Goal: Information Seeking & Learning: Learn about a topic

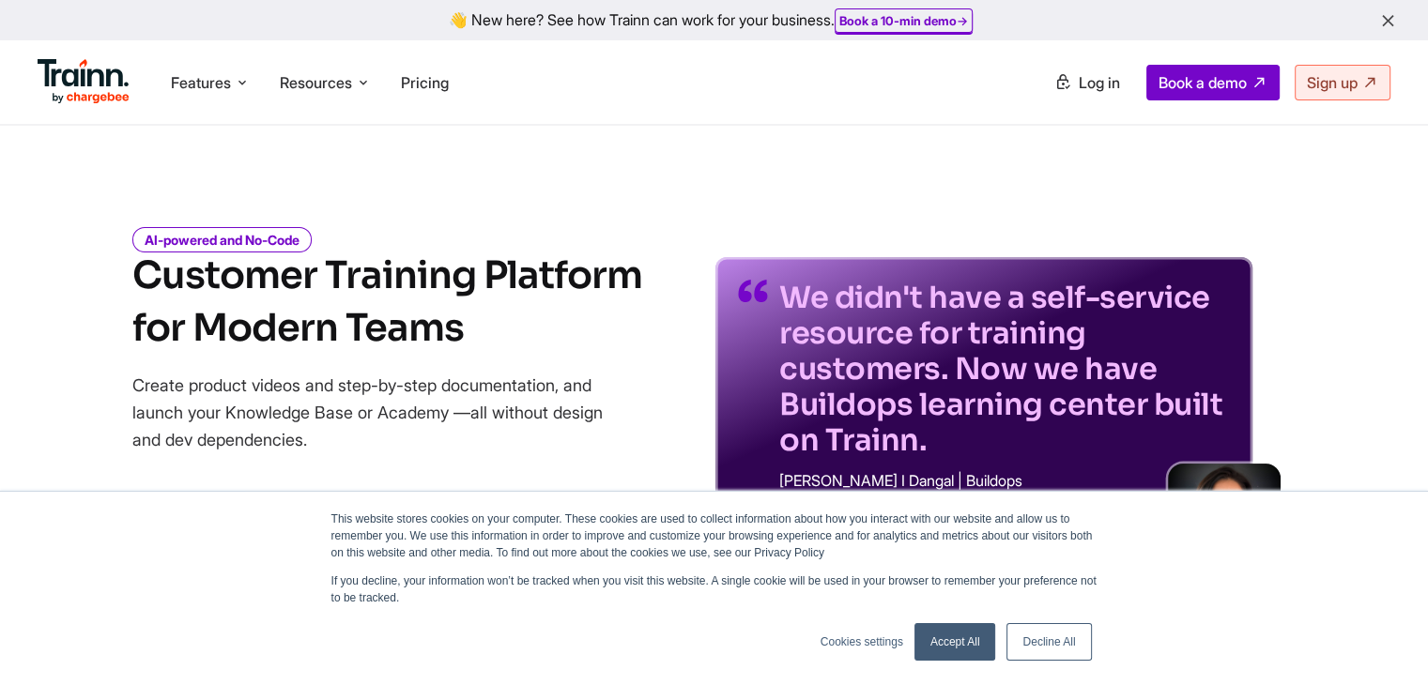
click at [421, 85] on span "Pricing" at bounding box center [425, 82] width 48 height 19
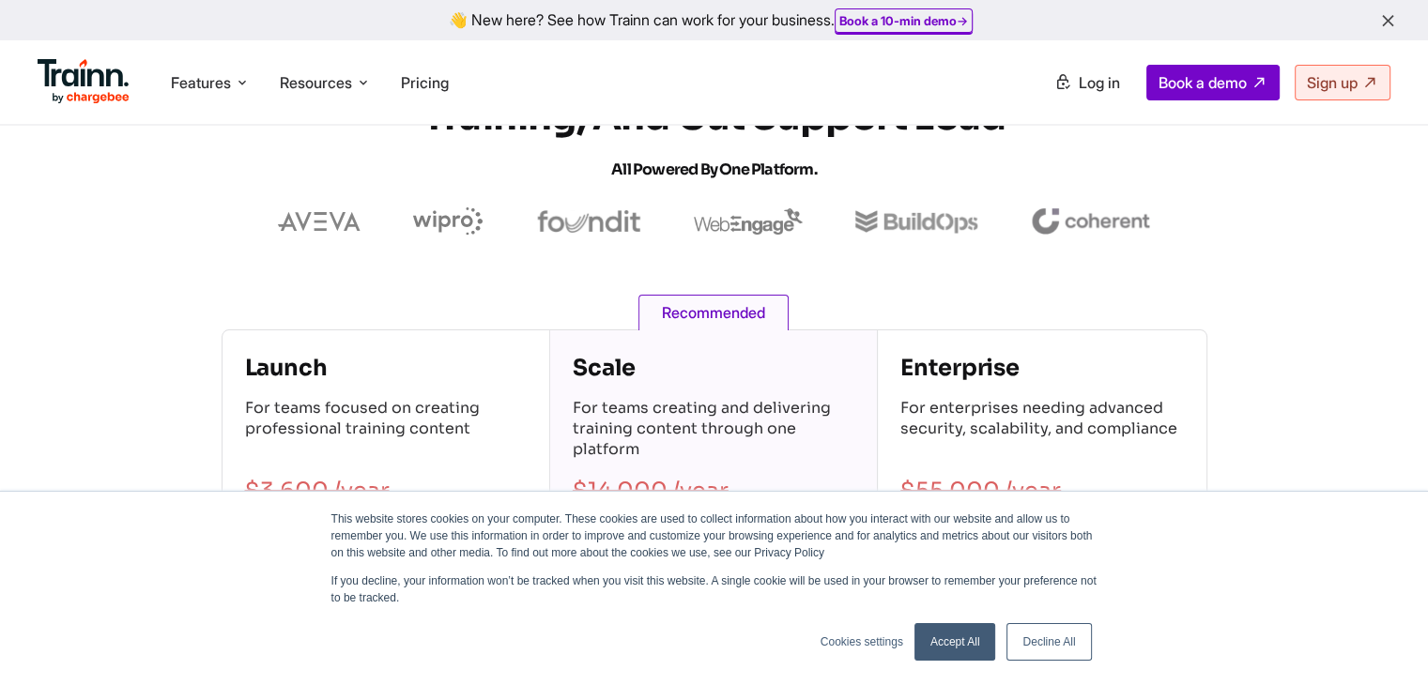
scroll to position [188, 0]
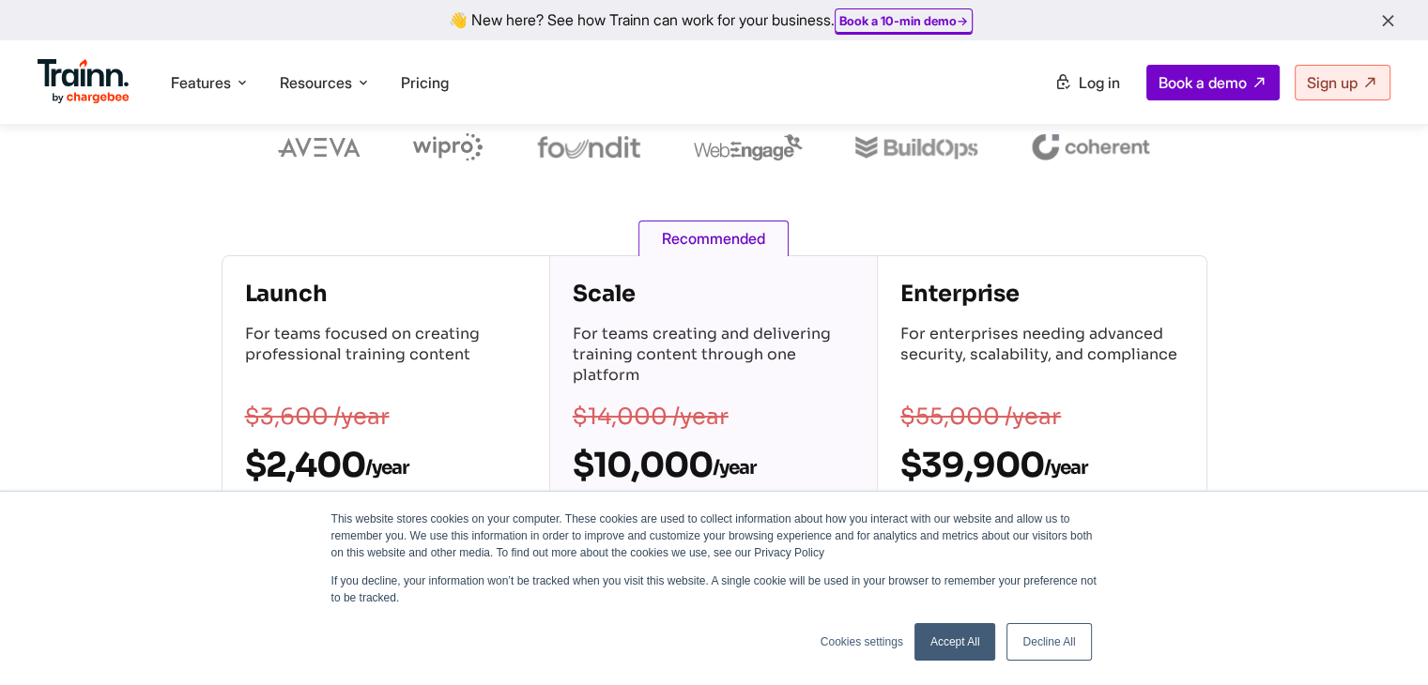
click at [1054, 636] on link "Decline All" at bounding box center [1048, 642] width 84 height 38
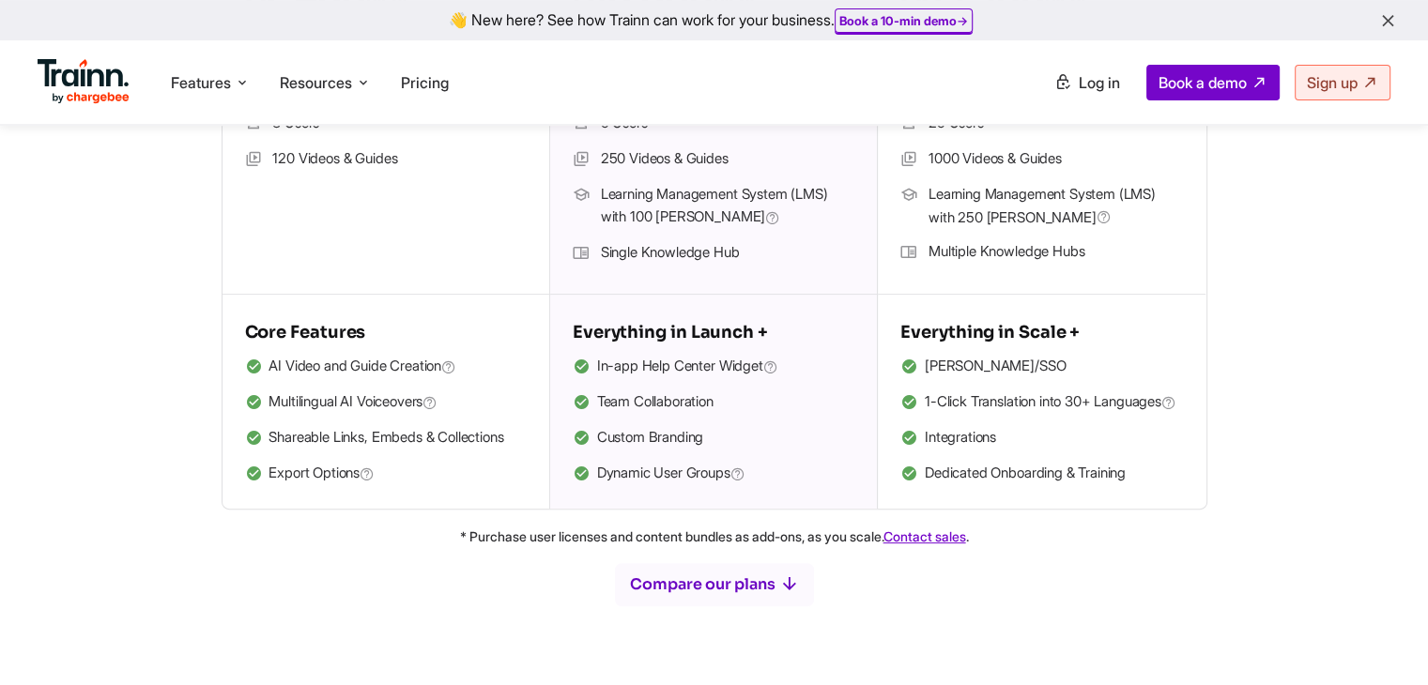
scroll to position [563, 0]
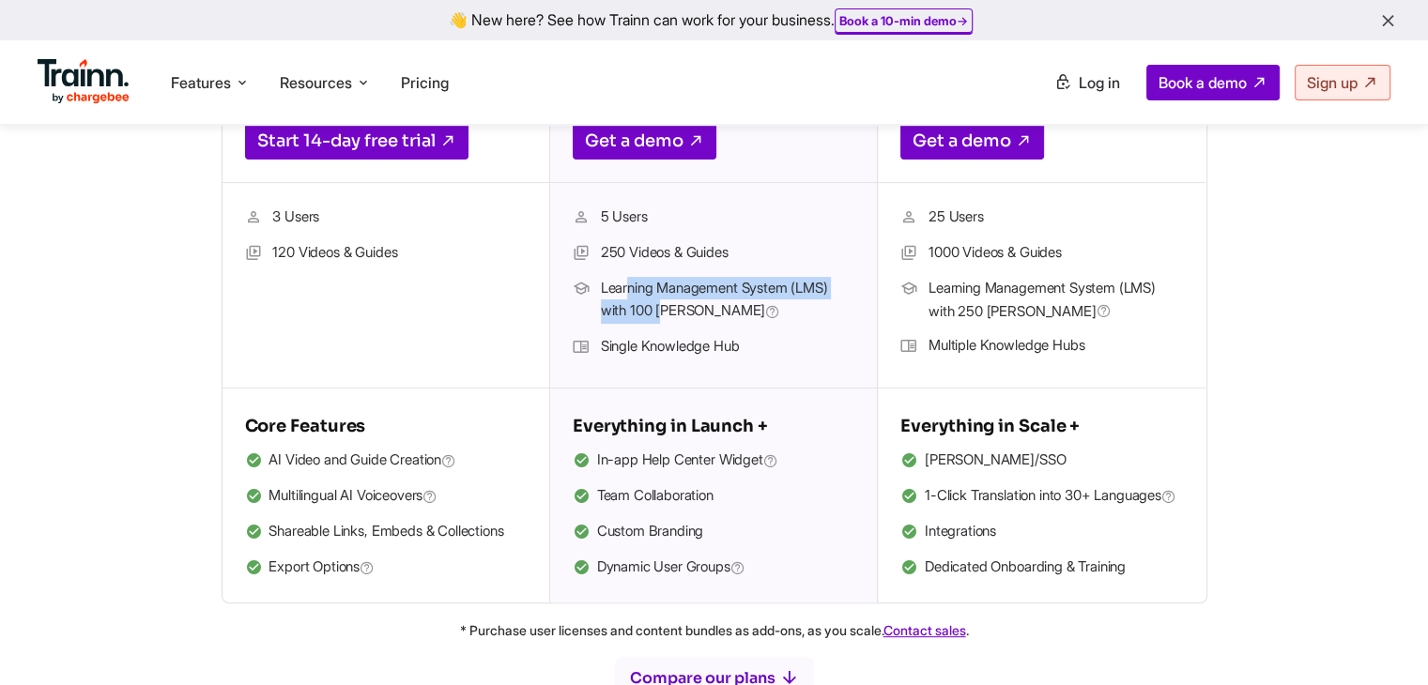
drag, startPoint x: 631, startPoint y: 287, endPoint x: 667, endPoint y: 315, distance: 46.2
click at [667, 315] on span "Learning Management System (LMS) with 100 [PERSON_NAME]" at bounding box center [727, 300] width 253 height 47
drag, startPoint x: 602, startPoint y: 286, endPoint x: 629, endPoint y: 275, distance: 29.5
click at [699, 321] on span "Learning Management System (LMS) with 100 [PERSON_NAME]" at bounding box center [727, 300] width 253 height 47
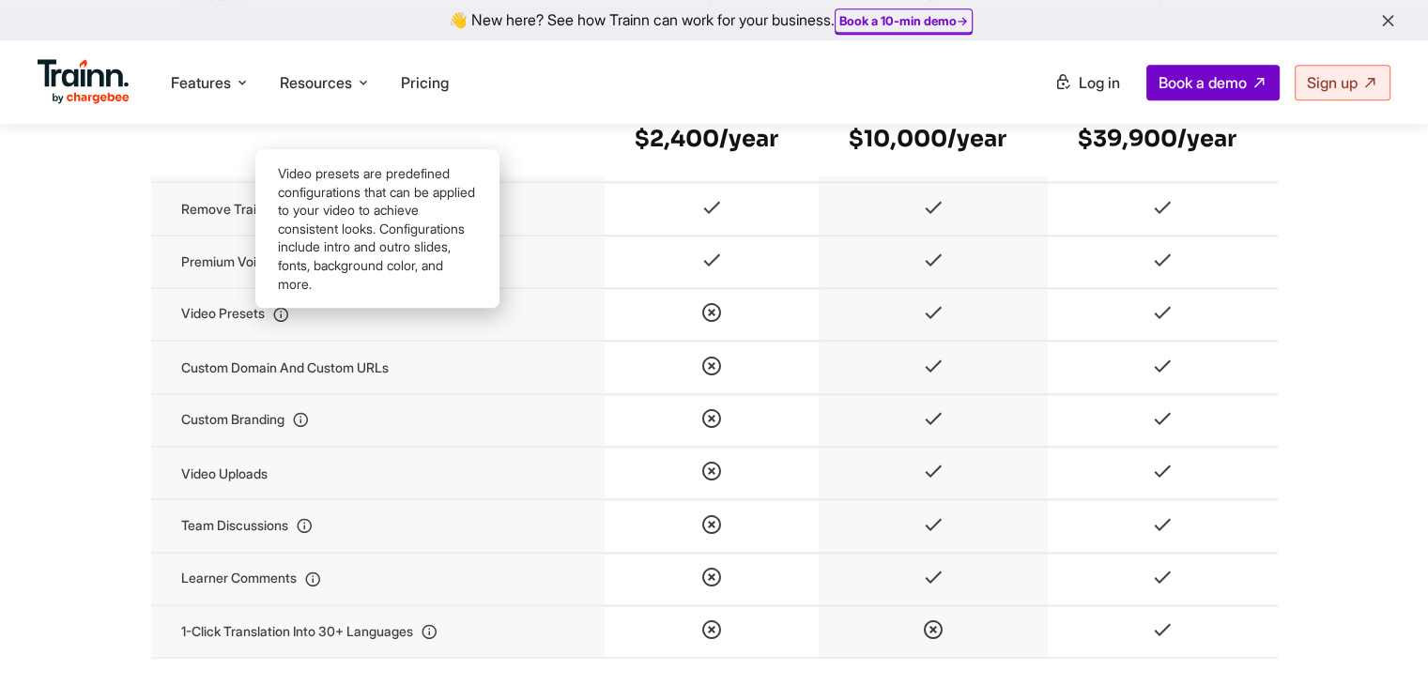
scroll to position [788, 0]
